Goal: Task Accomplishment & Management: Use online tool/utility

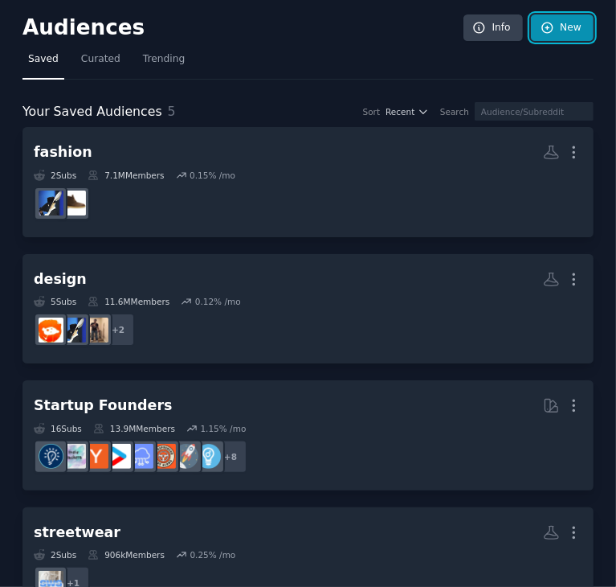
click at [561, 27] on link "New" at bounding box center [562, 27] width 63 height 27
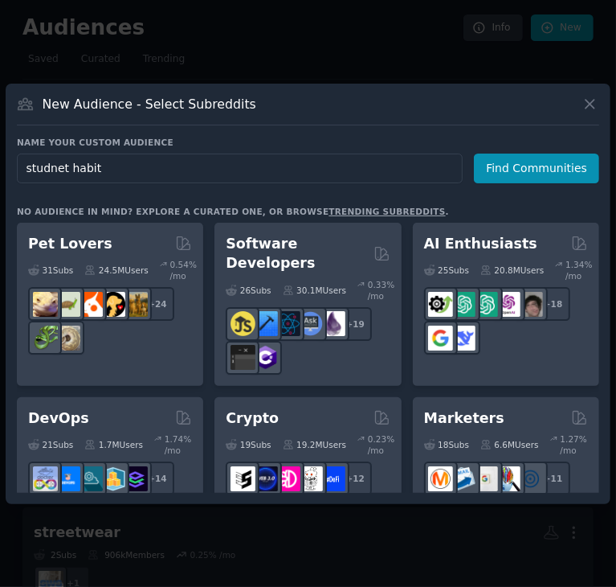
type input "studnet habits"
click button "Find Communities" at bounding box center [536, 168] width 125 height 30
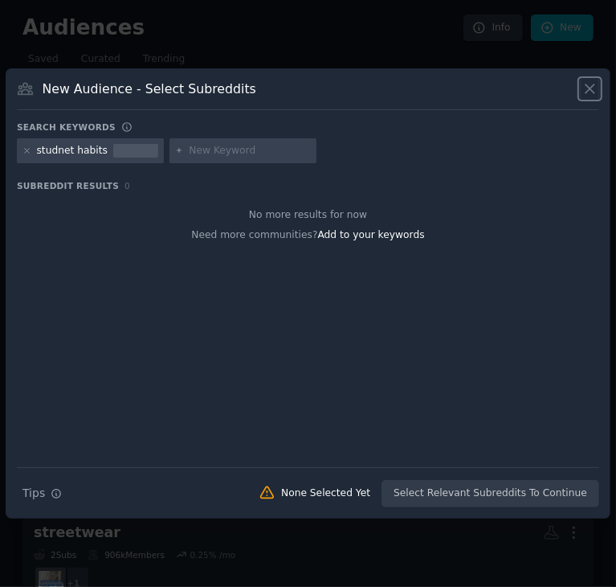
click at [583, 87] on icon at bounding box center [590, 88] width 17 height 17
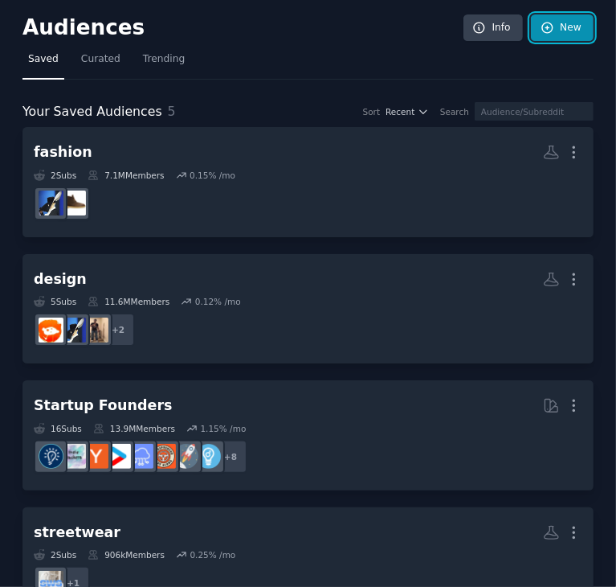
click at [561, 31] on link "New" at bounding box center [562, 27] width 63 height 27
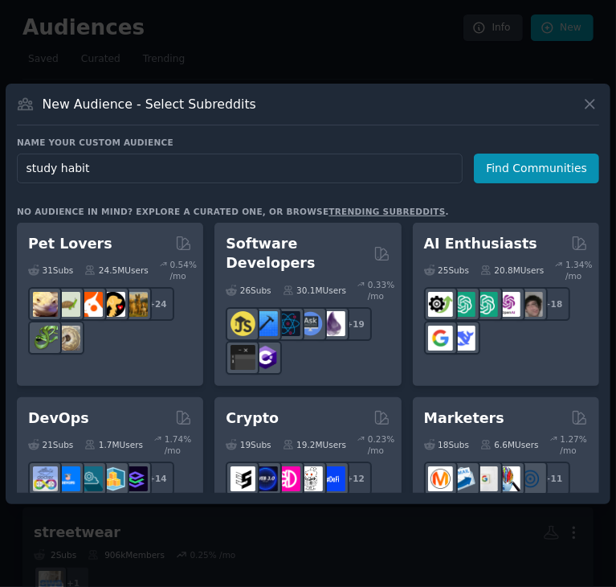
type input "study habits"
click button "Find Communities" at bounding box center [536, 168] width 125 height 30
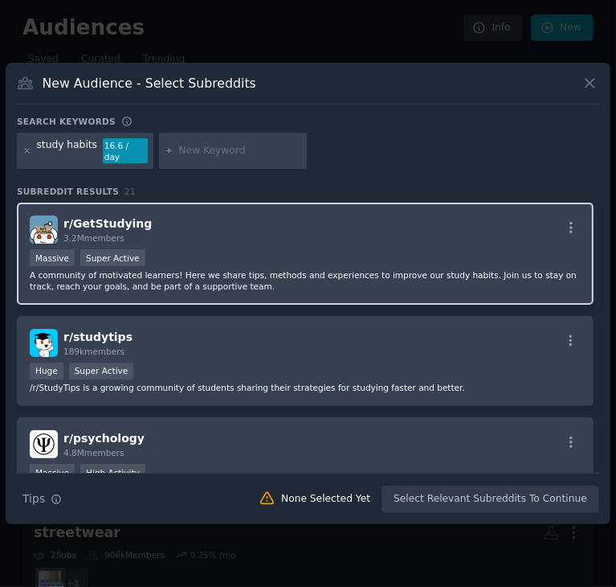
click at [198, 250] on div "Massive Super Active" at bounding box center [305, 259] width 551 height 20
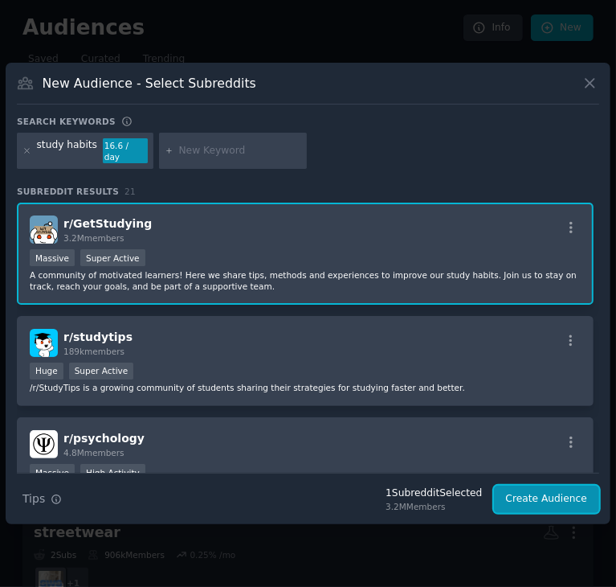
click at [544, 496] on button "Create Audience" at bounding box center [547, 498] width 106 height 27
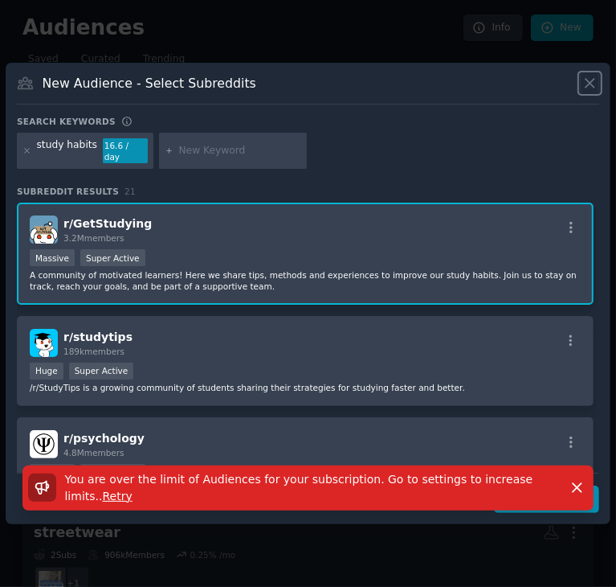
click at [595, 91] on icon at bounding box center [590, 83] width 17 height 17
